Goal: Transaction & Acquisition: Purchase product/service

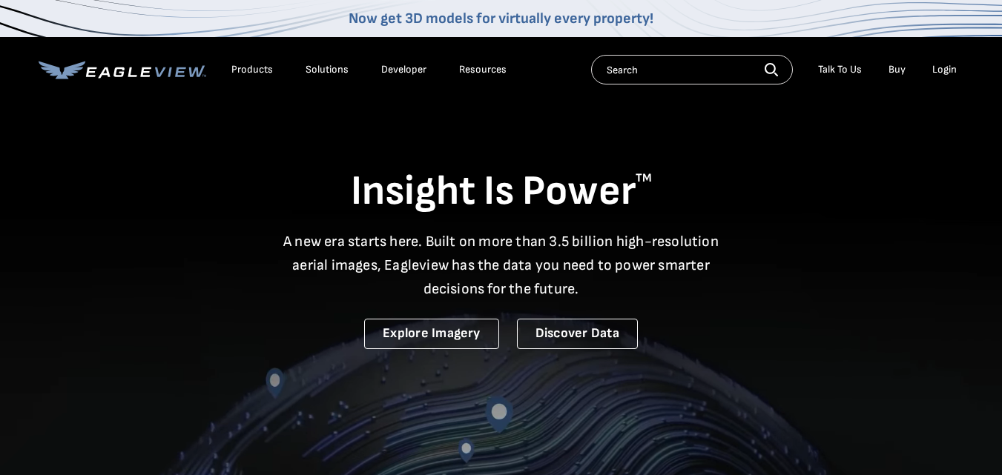
click at [945, 74] on div "Login" at bounding box center [944, 69] width 24 height 13
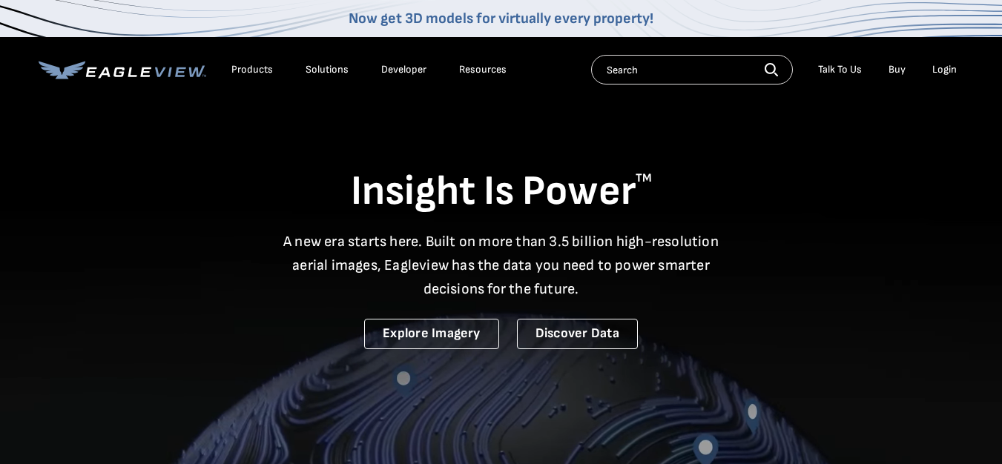
click at [942, 70] on div "Login" at bounding box center [944, 69] width 24 height 13
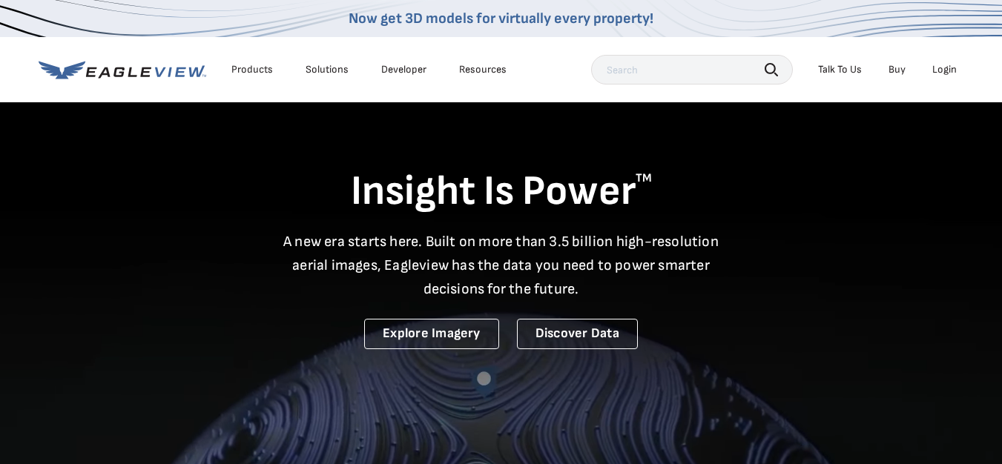
click at [944, 67] on div "Login" at bounding box center [944, 69] width 24 height 13
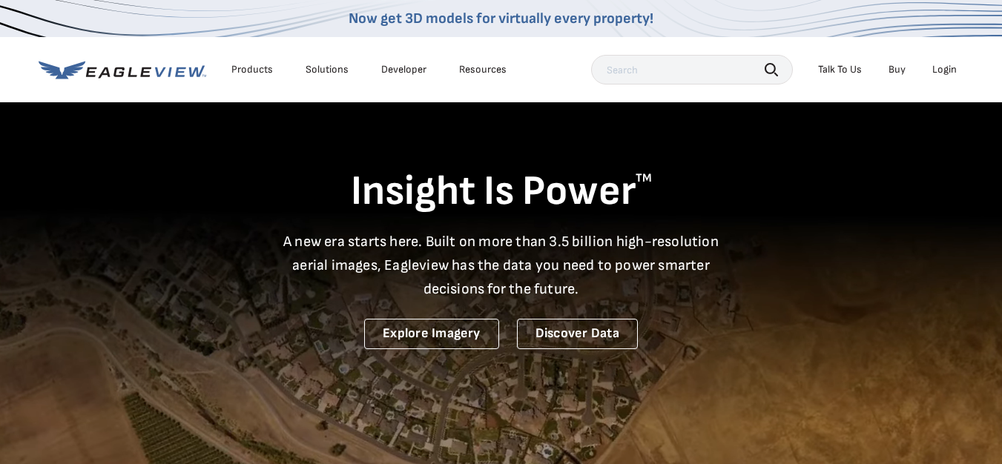
click at [945, 62] on li "Login" at bounding box center [944, 70] width 39 height 22
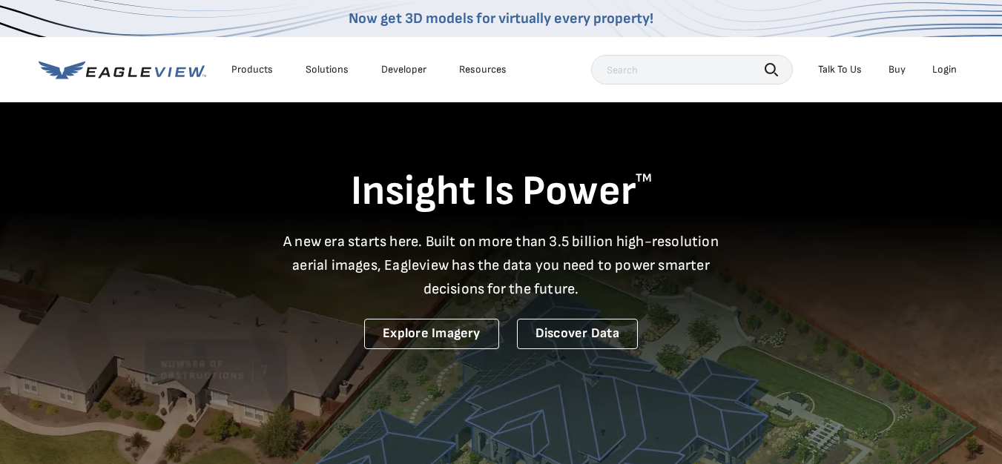
click at [946, 75] on div "Login" at bounding box center [944, 69] width 24 height 13
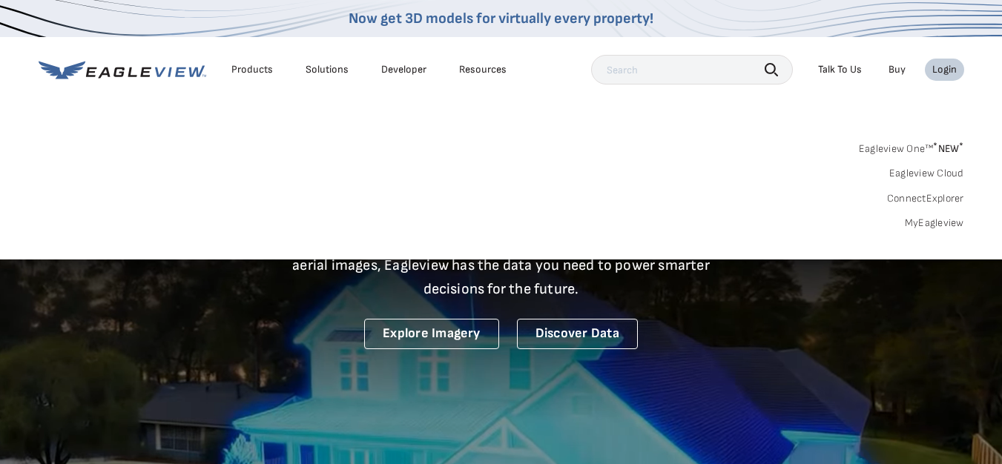
click at [929, 222] on link "MyEagleview" at bounding box center [934, 223] width 59 height 13
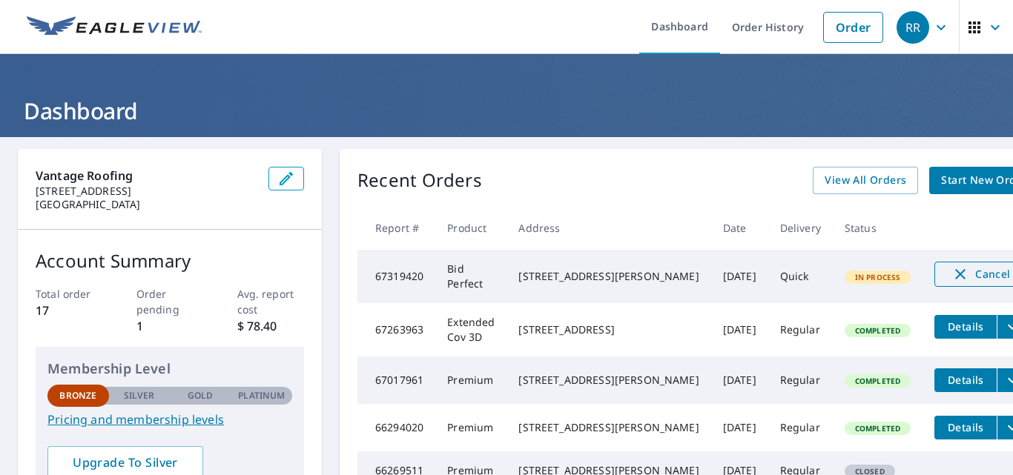
click at [951, 268] on icon "button" at bounding box center [960, 274] width 18 height 18
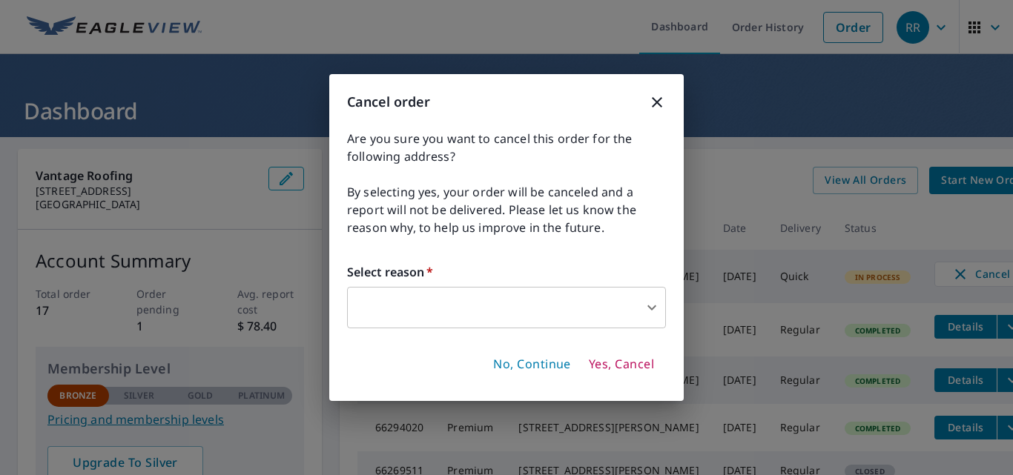
click at [618, 366] on span "Yes, Cancel" at bounding box center [621, 365] width 65 height 16
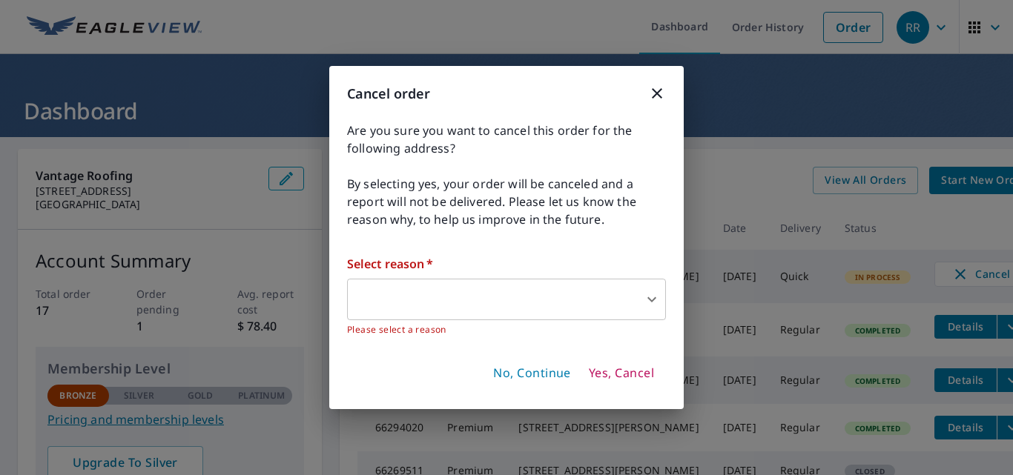
click at [610, 304] on body "RR RR Dashboard Order History Order RR Dashboard Vantage Roofing [STREET_ADDRES…" at bounding box center [506, 237] width 1013 height 475
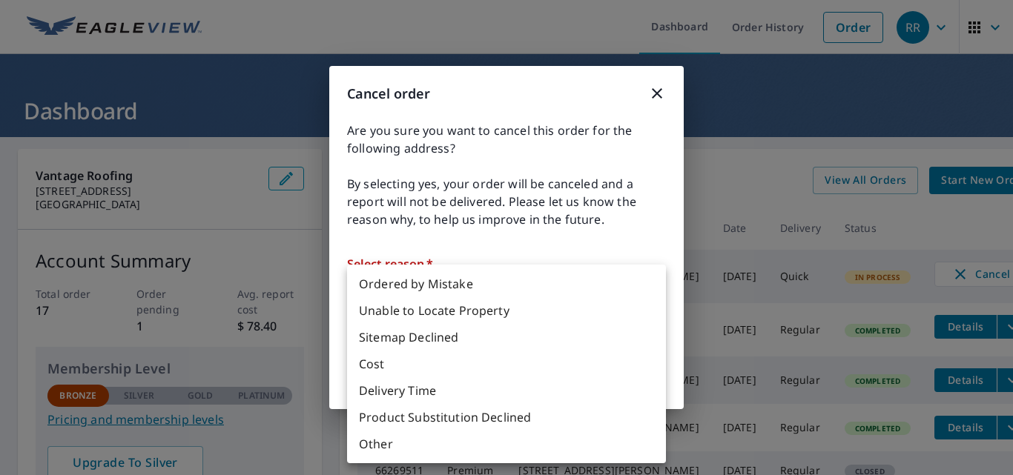
click at [494, 285] on li "Ordered by Mistake" at bounding box center [506, 284] width 319 height 27
type input "30"
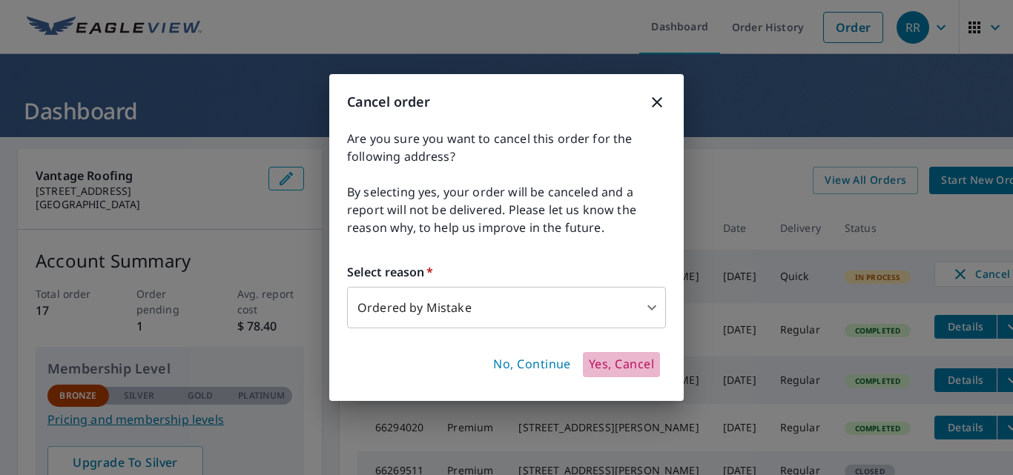
click at [634, 362] on span "Yes, Cancel" at bounding box center [621, 365] width 65 height 16
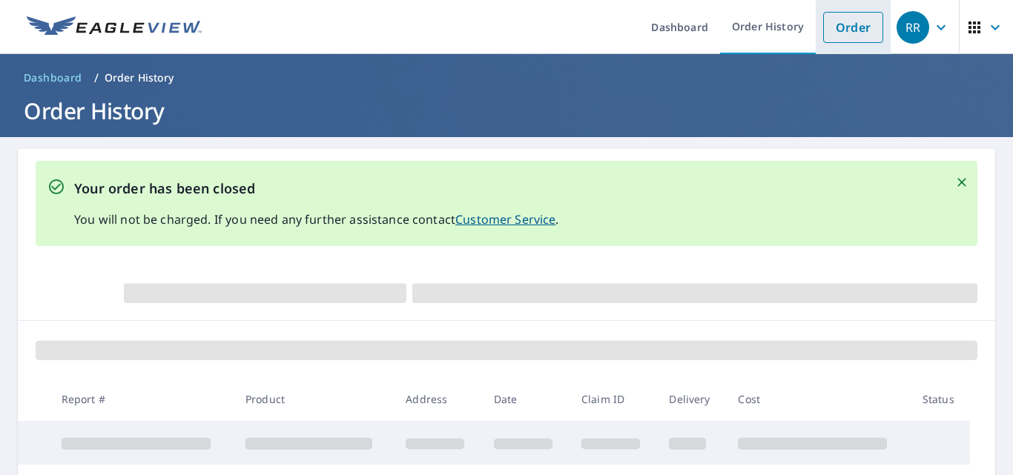
click at [827, 40] on link "Order" at bounding box center [853, 27] width 60 height 31
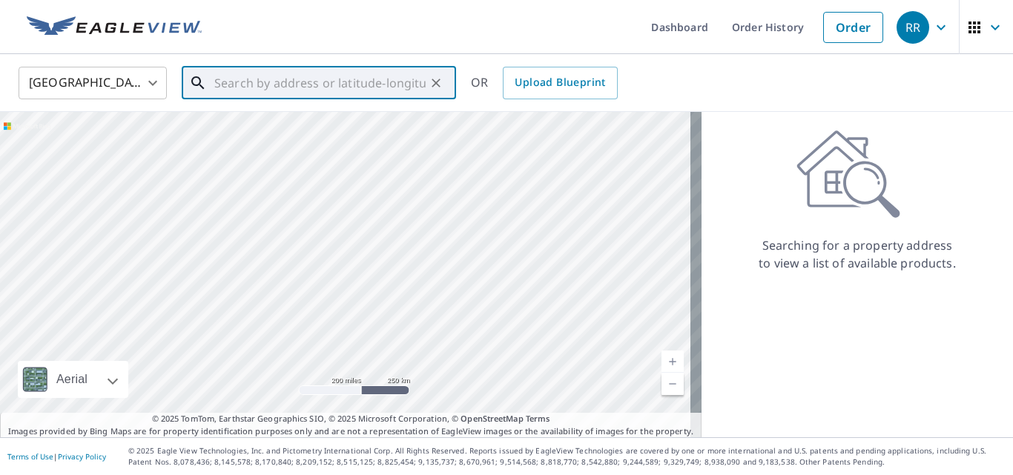
click at [225, 85] on input "text" at bounding box center [319, 83] width 211 height 42
paste input "[STREET_ADDRESS][PERSON_NAME]"
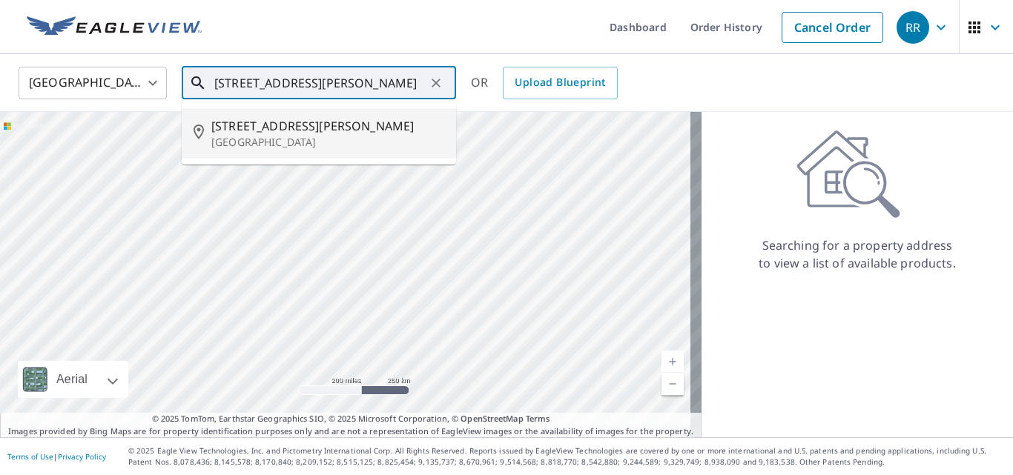
click at [311, 145] on p "[GEOGRAPHIC_DATA]" at bounding box center [327, 142] width 233 height 15
type input "[STREET_ADDRESS][PERSON_NAME]"
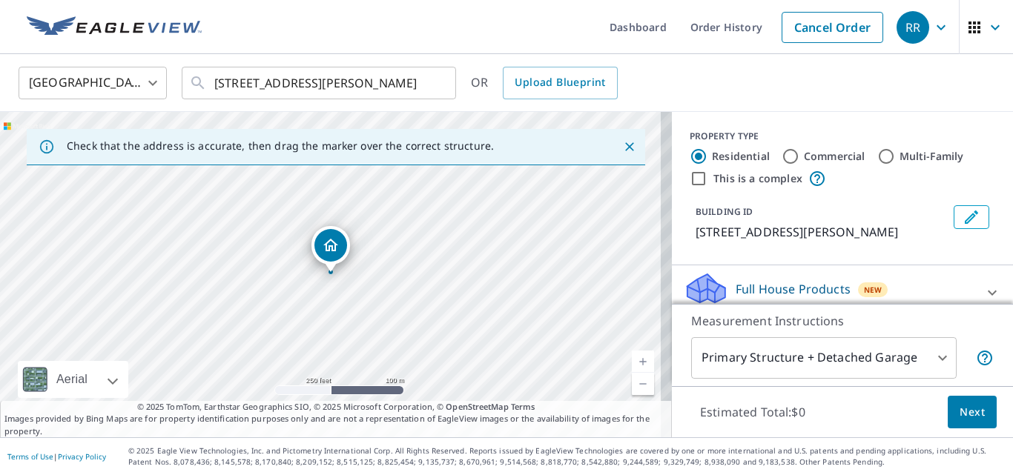
click at [857, 365] on body "RR RR Dashboard Order History Cancel Order RR [GEOGRAPHIC_DATA] [GEOGRAPHIC_DAT…" at bounding box center [506, 237] width 1013 height 475
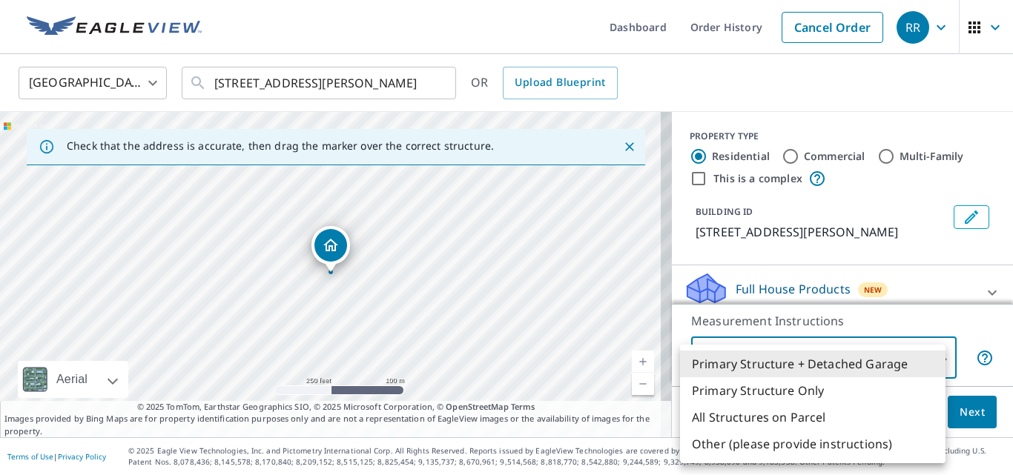
click at [873, 319] on div at bounding box center [506, 237] width 1013 height 475
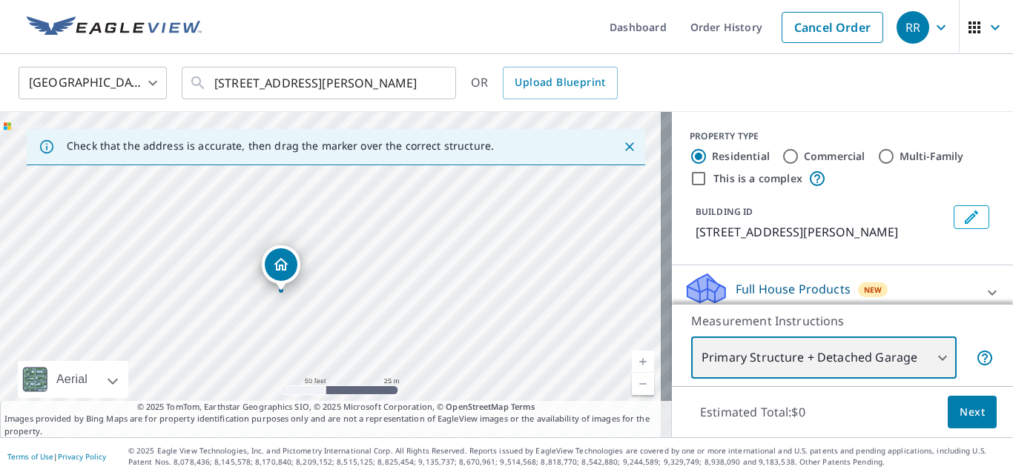
drag, startPoint x: 329, startPoint y: 302, endPoint x: 338, endPoint y: 268, distance: 34.5
click at [338, 268] on div "[STREET_ADDRESS][PERSON_NAME]" at bounding box center [336, 275] width 672 height 326
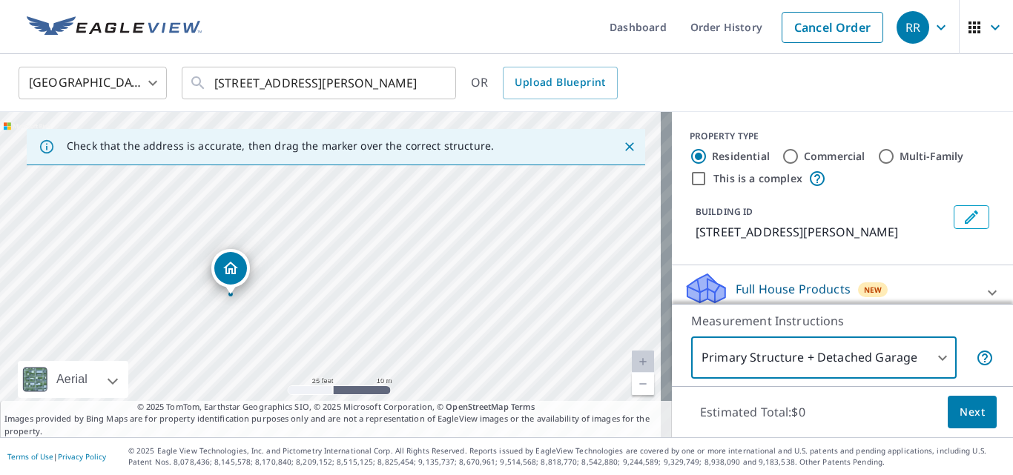
click at [796, 358] on body "RR RR Dashboard Order History Cancel Order RR [GEOGRAPHIC_DATA] [GEOGRAPHIC_DAT…" at bounding box center [506, 237] width 1013 height 475
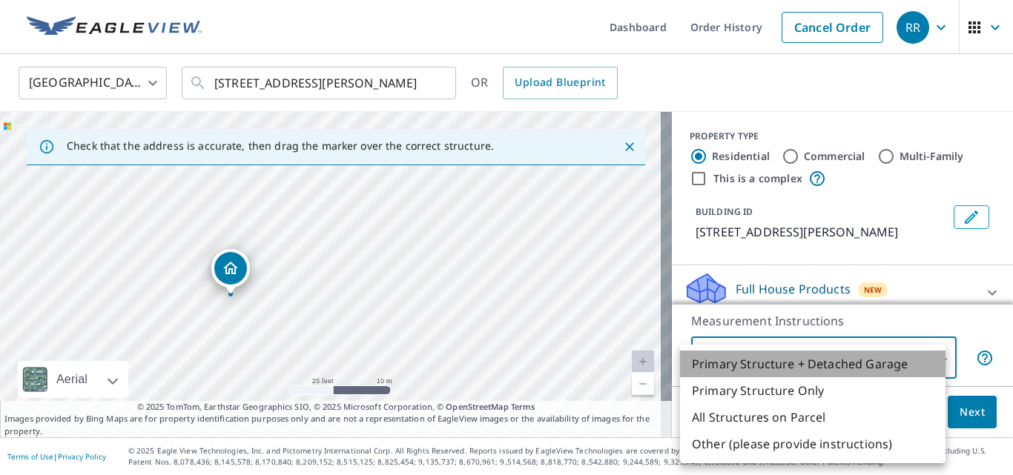
click at [795, 365] on li "Primary Structure + Detached Garage" at bounding box center [812, 364] width 265 height 27
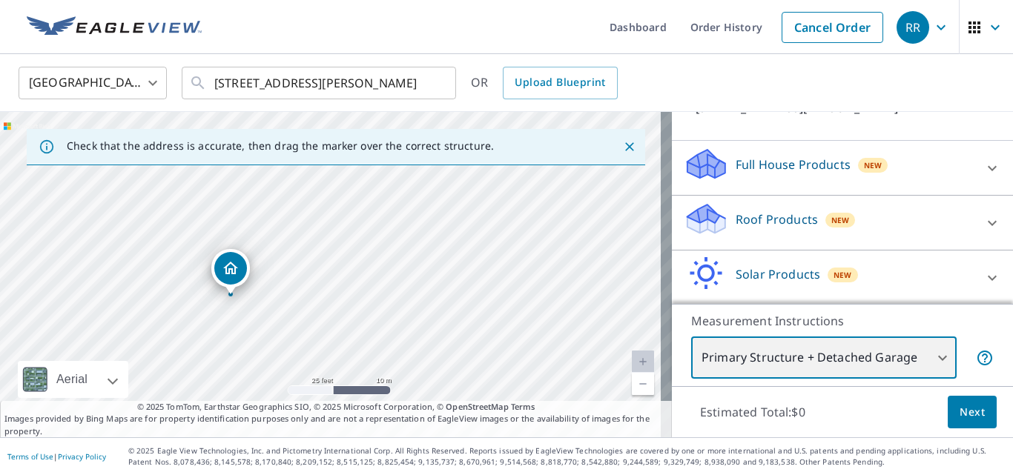
scroll to position [199, 0]
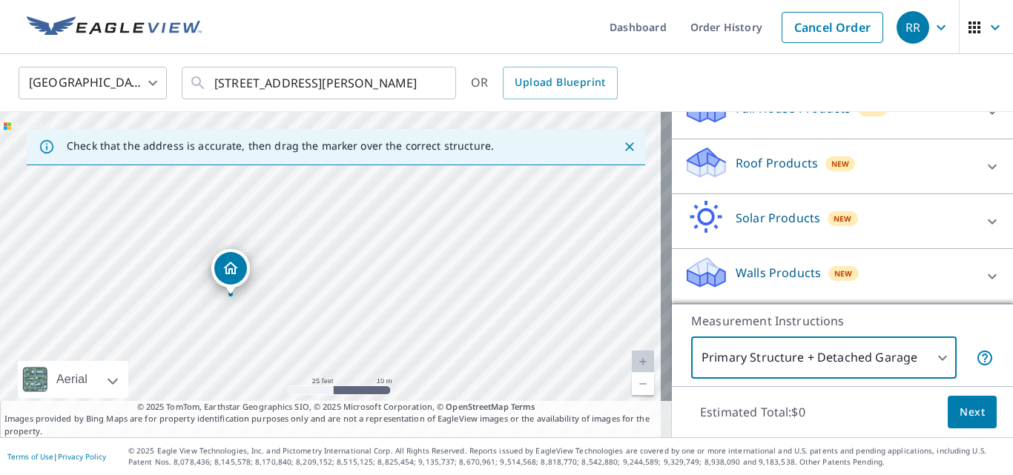
click at [851, 158] on div "Roof Products New" at bounding box center [829, 166] width 291 height 42
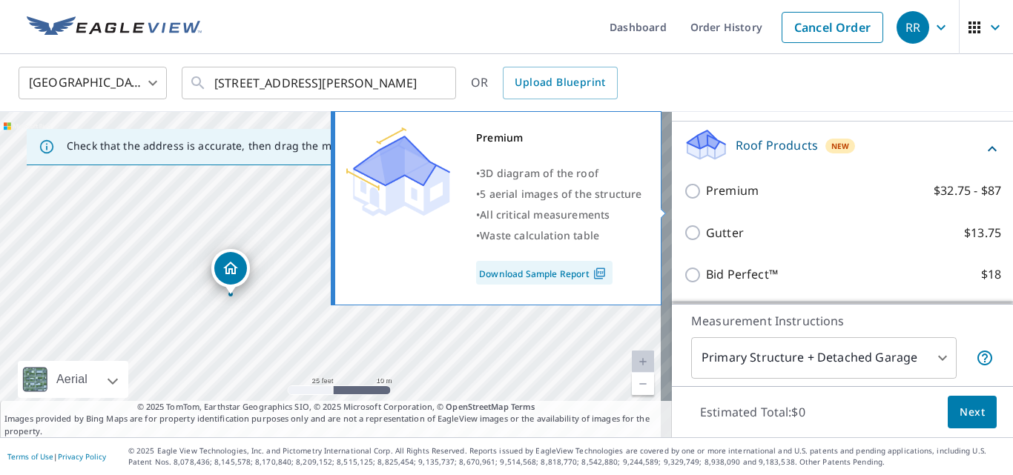
scroll to position [273, 0]
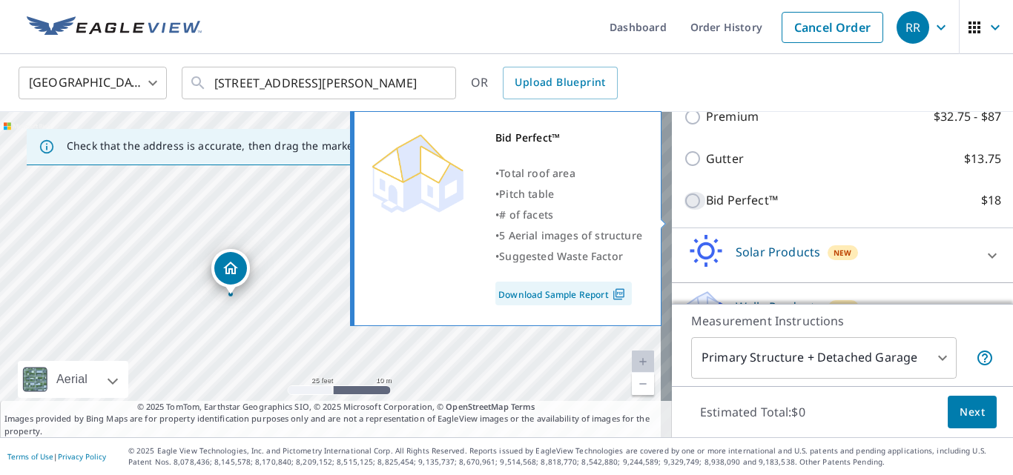
click at [684, 210] on input "Bid Perfect™ $18" at bounding box center [695, 201] width 22 height 18
checkbox input "true"
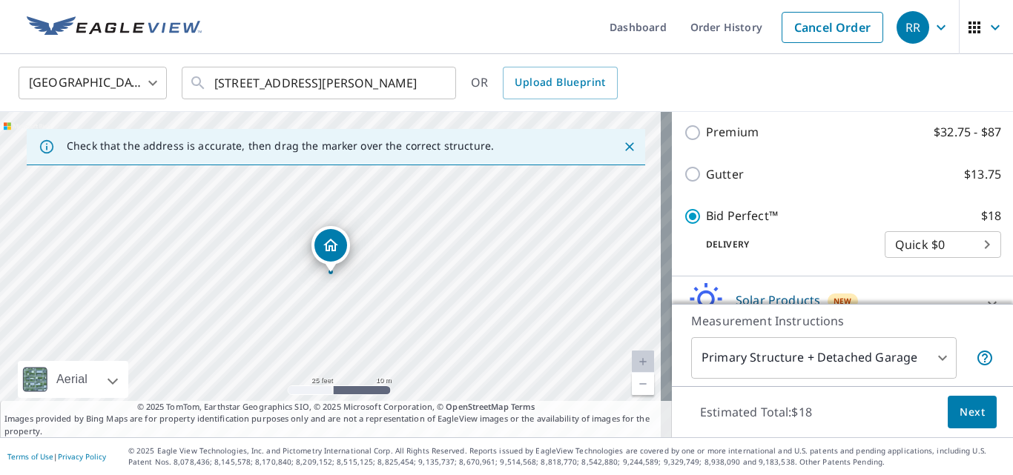
scroll to position [373, 0]
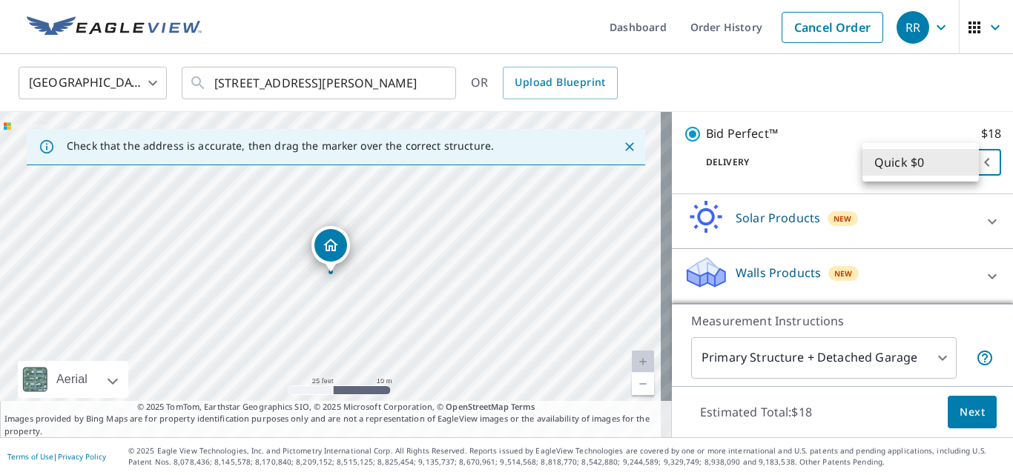
click at [934, 164] on body "RR RR Dashboard Order History Cancel Order RR [GEOGRAPHIC_DATA] [GEOGRAPHIC_DAT…" at bounding box center [506, 237] width 1013 height 475
click at [934, 164] on li "Quick $0" at bounding box center [920, 162] width 116 height 27
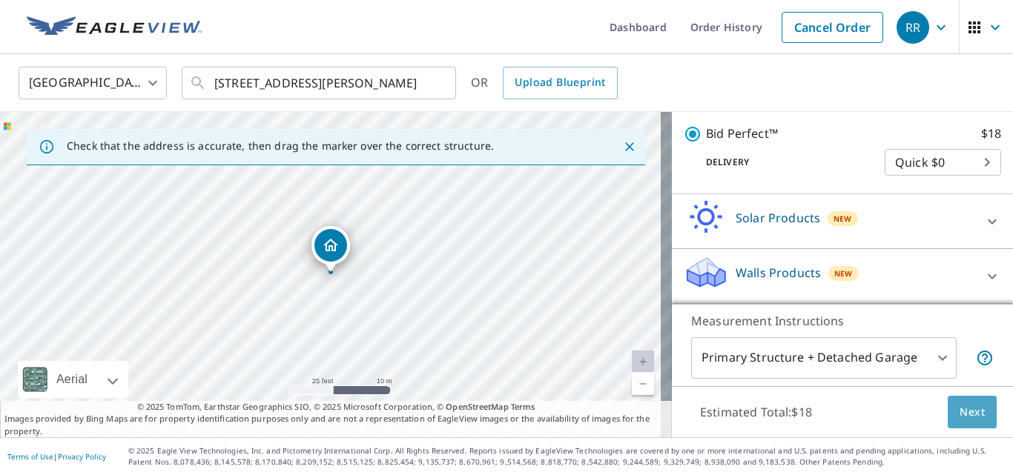
click at [961, 420] on span "Next" at bounding box center [971, 412] width 25 height 19
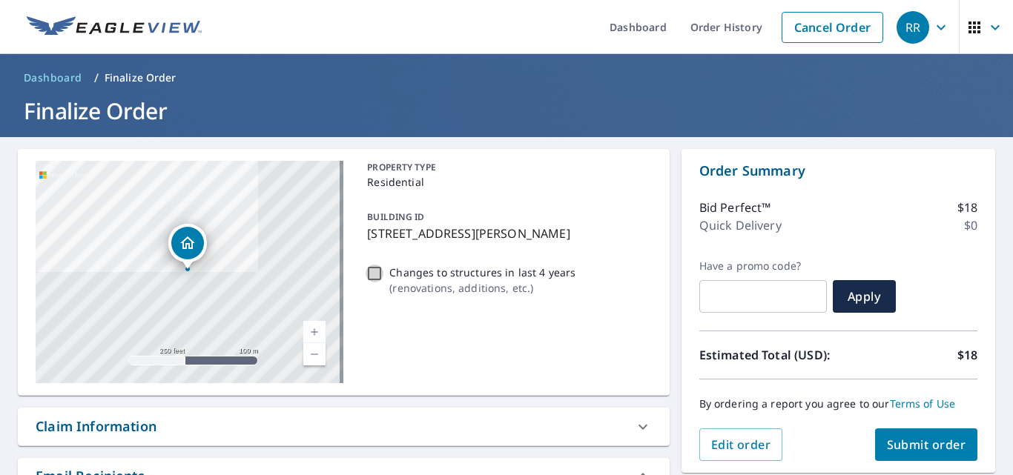
click at [374, 270] on input "Changes to structures in last 4 years ( renovations, additions, etc. )" at bounding box center [375, 274] width 18 height 18
checkbox input "true"
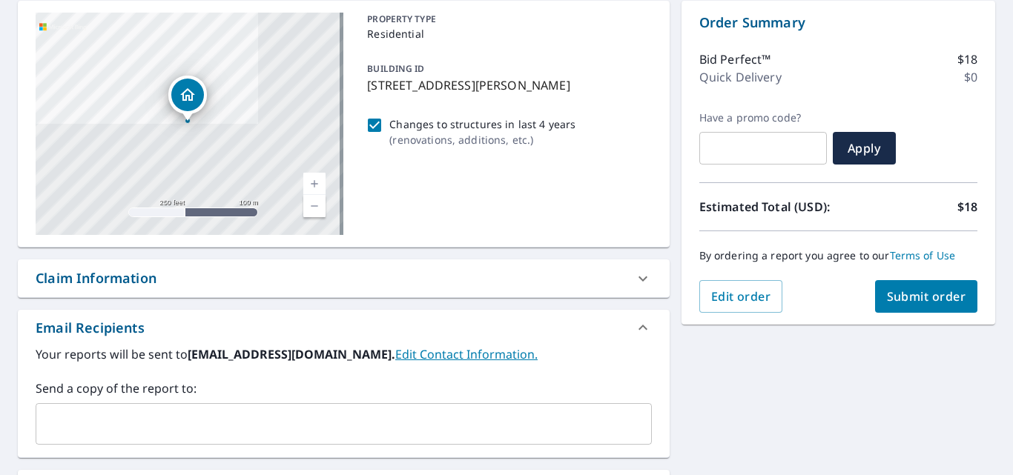
scroll to position [222, 0]
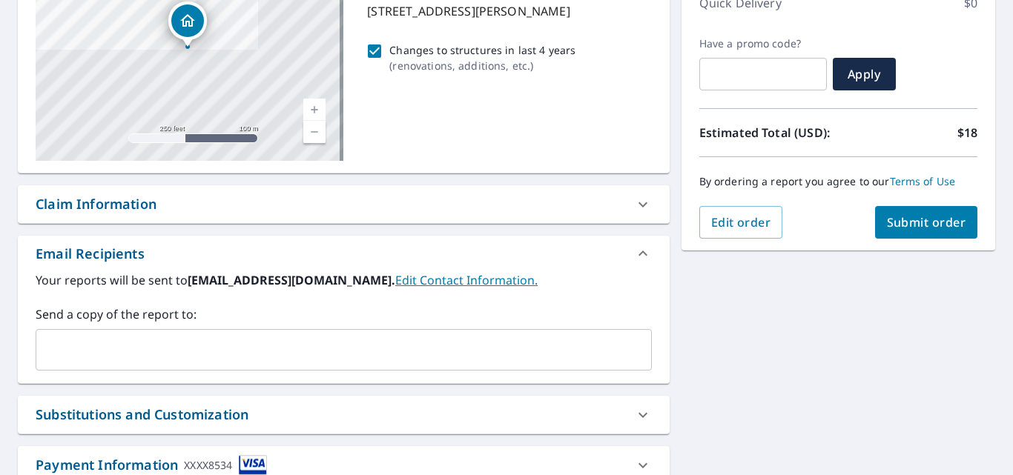
click at [934, 221] on span "Submit order" at bounding box center [926, 222] width 79 height 16
